Goal: Information Seeking & Learning: Learn about a topic

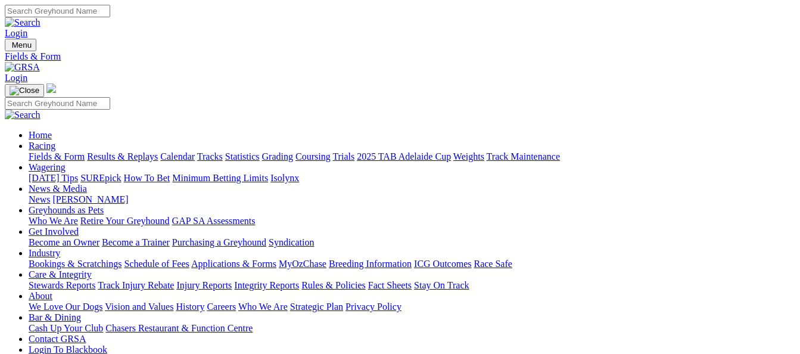
click at [128, 151] on link "Results & Replays" at bounding box center [122, 156] width 71 height 10
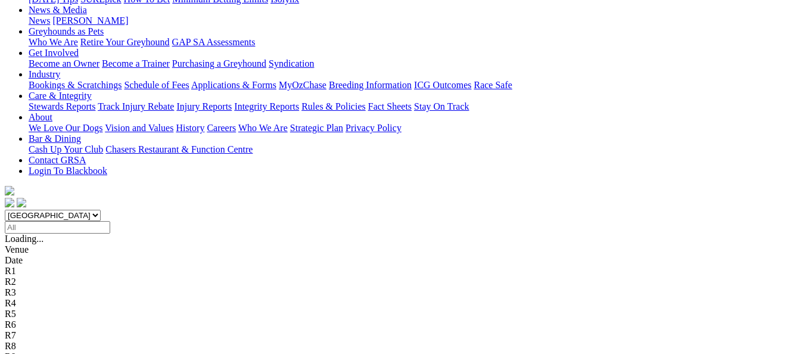
scroll to position [119, 0]
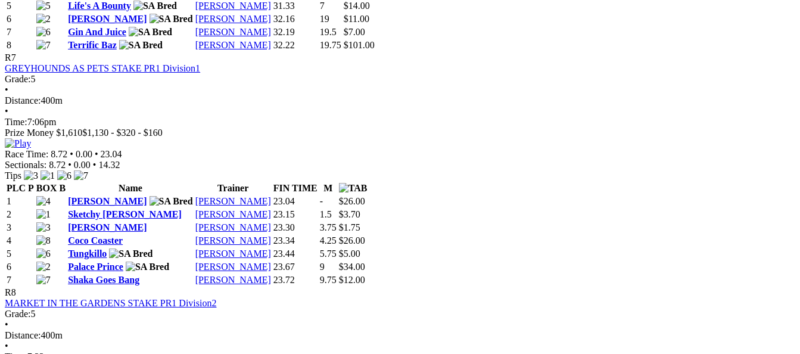
scroll to position [1966, 0]
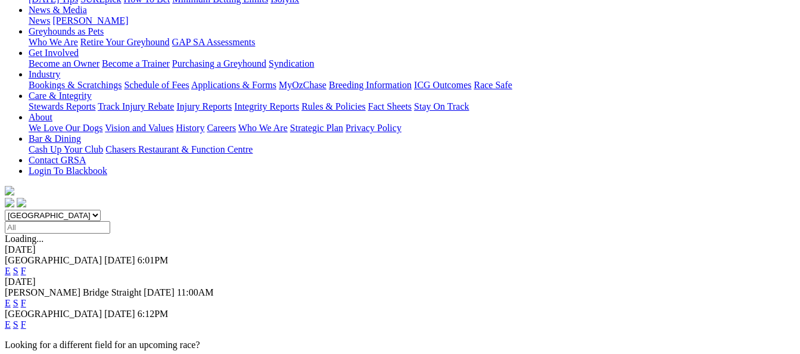
scroll to position [119, 0]
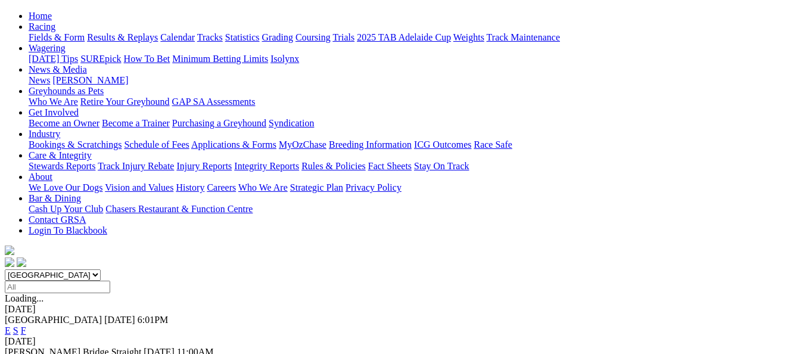
click at [26, 325] on link "F" at bounding box center [23, 330] width 5 height 10
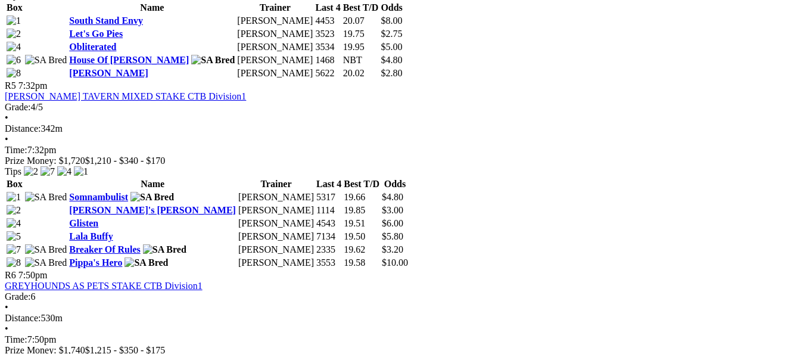
scroll to position [1311, 0]
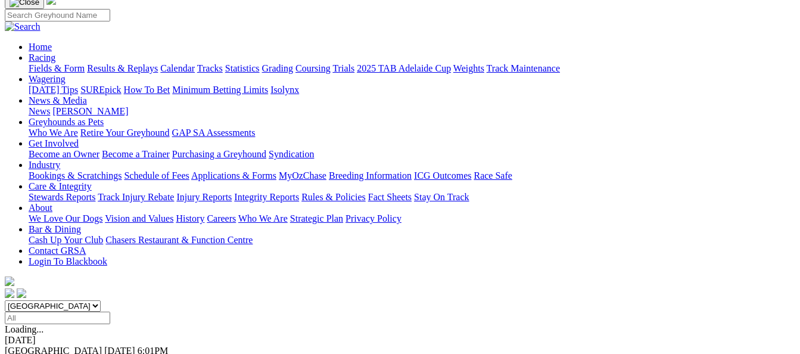
scroll to position [119, 0]
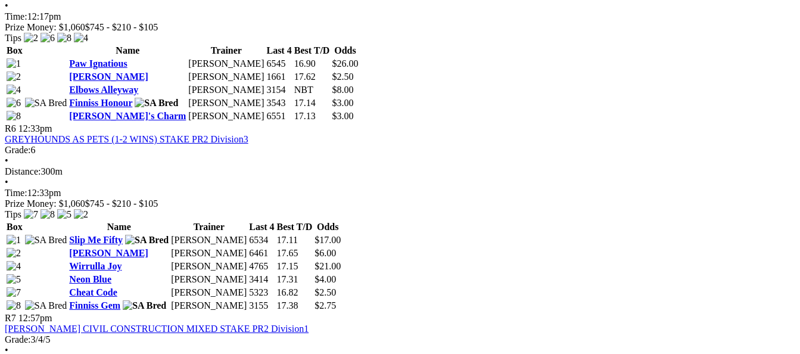
scroll to position [1489, 0]
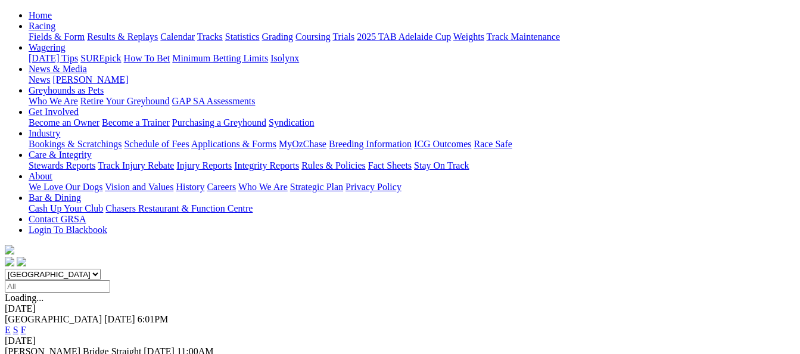
scroll to position [119, 0]
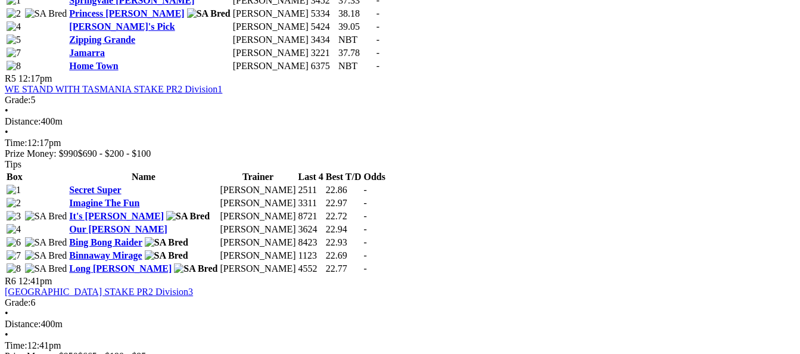
scroll to position [1251, 0]
